Goal: Navigation & Orientation: Find specific page/section

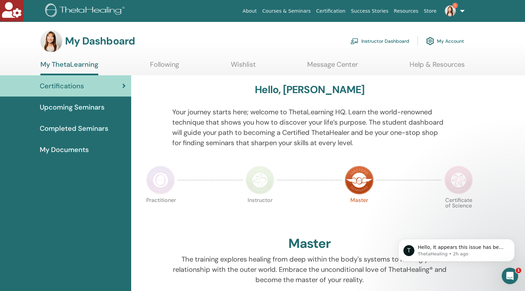
click at [370, 42] on link "Instructor Dashboard" at bounding box center [379, 41] width 59 height 15
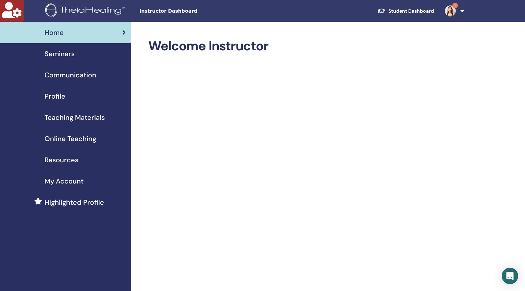
click at [56, 55] on span "Seminars" at bounding box center [60, 54] width 30 height 10
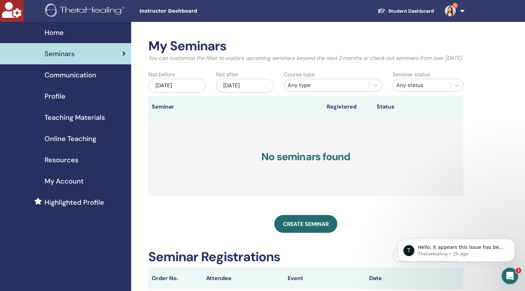
click at [59, 31] on span "Home" at bounding box center [54, 32] width 19 height 10
